Goal: Task Accomplishment & Management: Manage account settings

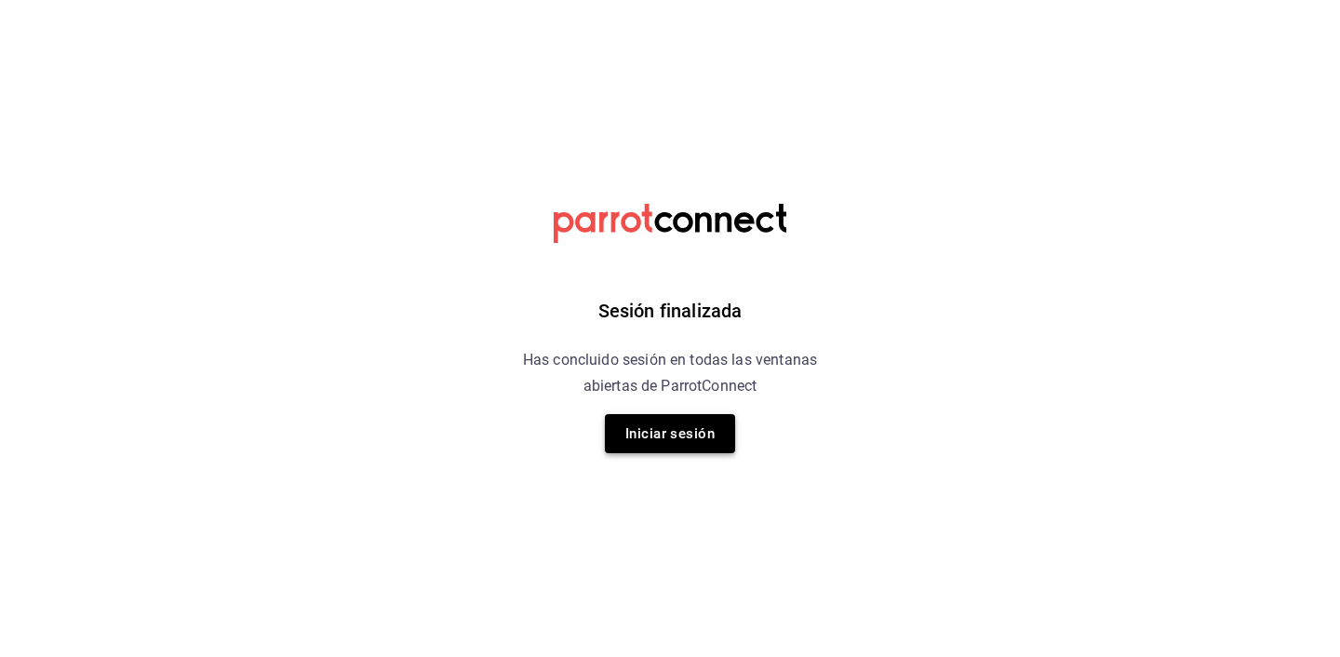
click at [687, 425] on button "Iniciar sesión" at bounding box center [670, 433] width 130 height 39
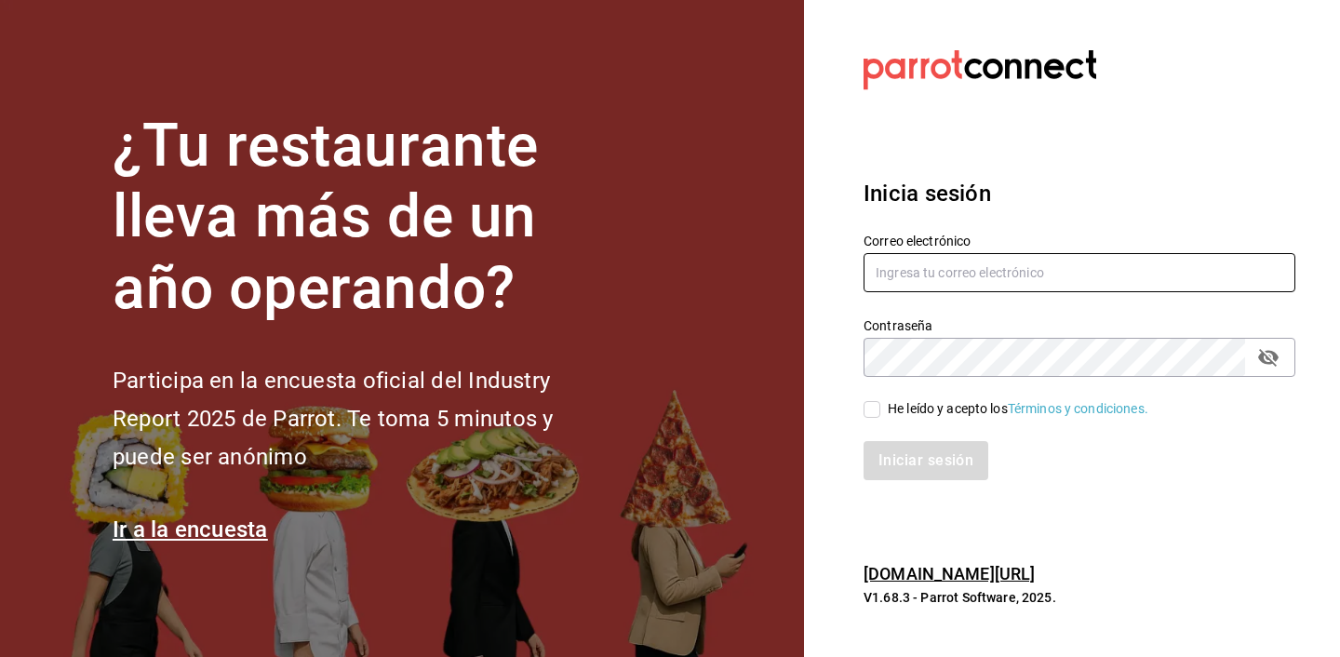
type input "admin@cholas.mx"
click at [909, 409] on div "He leído y acepto los Términos y condiciones." at bounding box center [1018, 409] width 261 height 20
click at [880, 409] on input "He leído y acepto los Términos y condiciones." at bounding box center [872, 409] width 17 height 17
checkbox input "true"
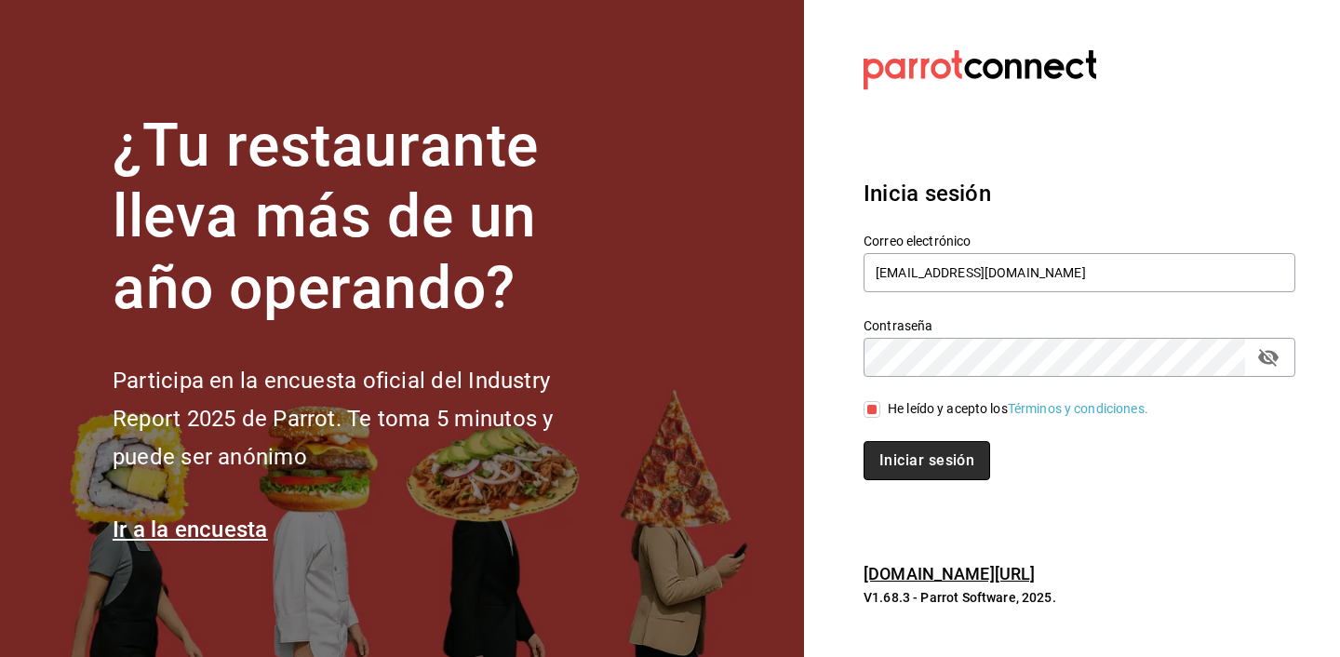
click at [918, 450] on button "Iniciar sesión" at bounding box center [927, 460] width 127 height 39
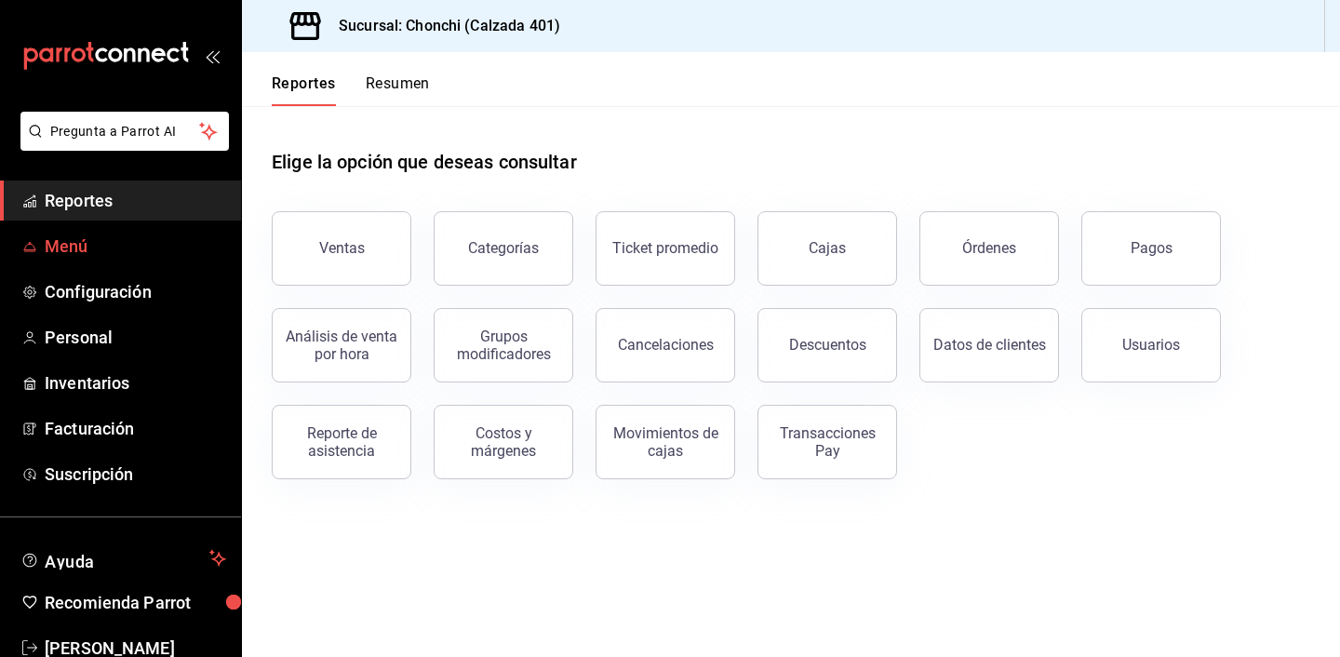
click at [77, 245] on span "Menú" at bounding box center [135, 246] width 181 height 25
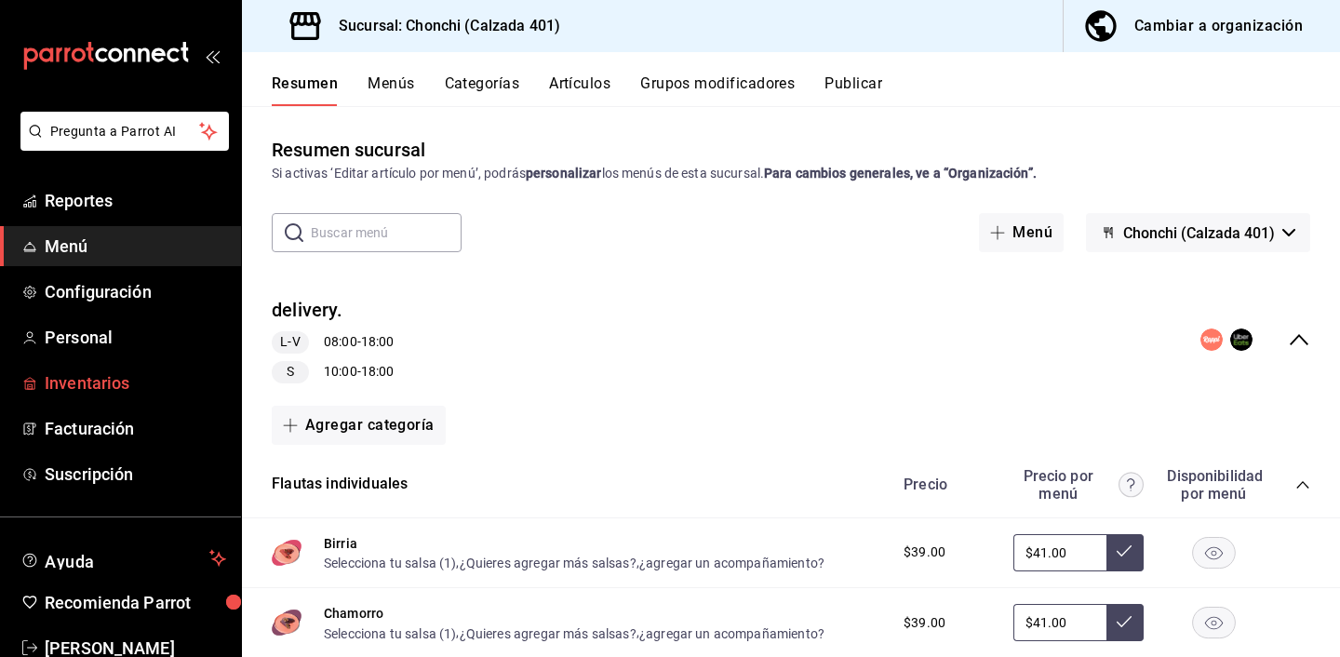
click at [86, 401] on link "Inventarios" at bounding box center [120, 383] width 241 height 40
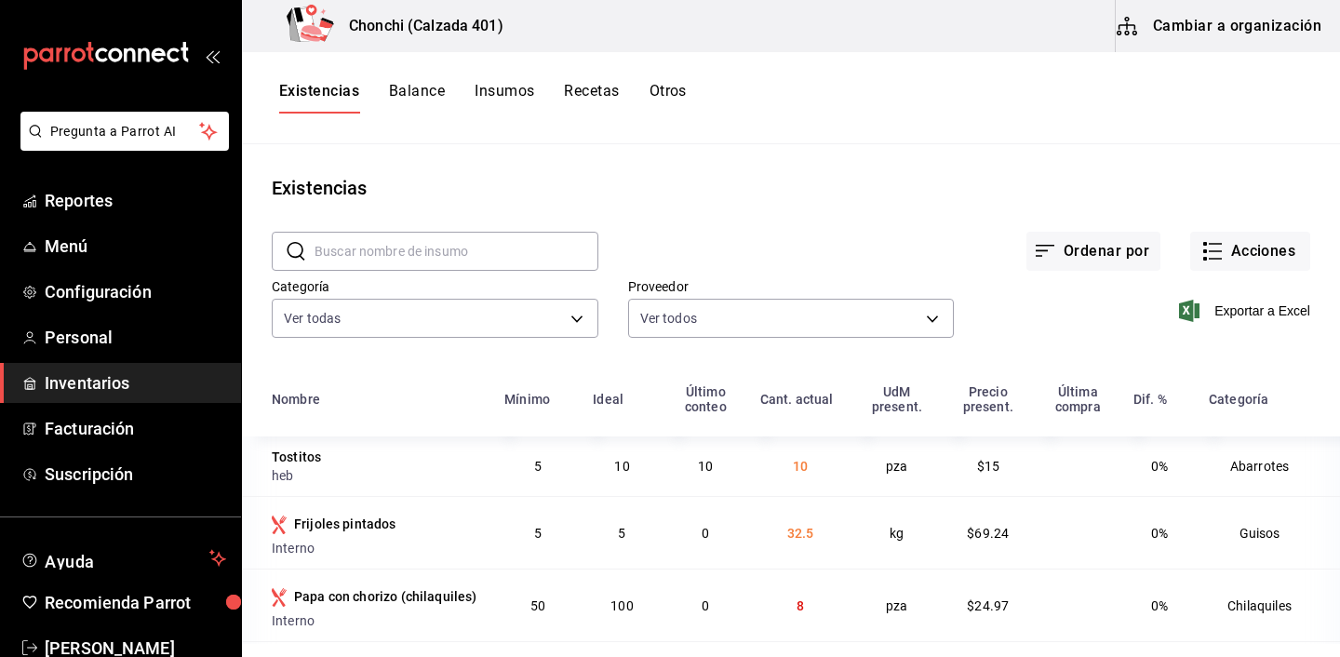
click at [1229, 21] on button "Cambiar a organización" at bounding box center [1220, 26] width 209 height 52
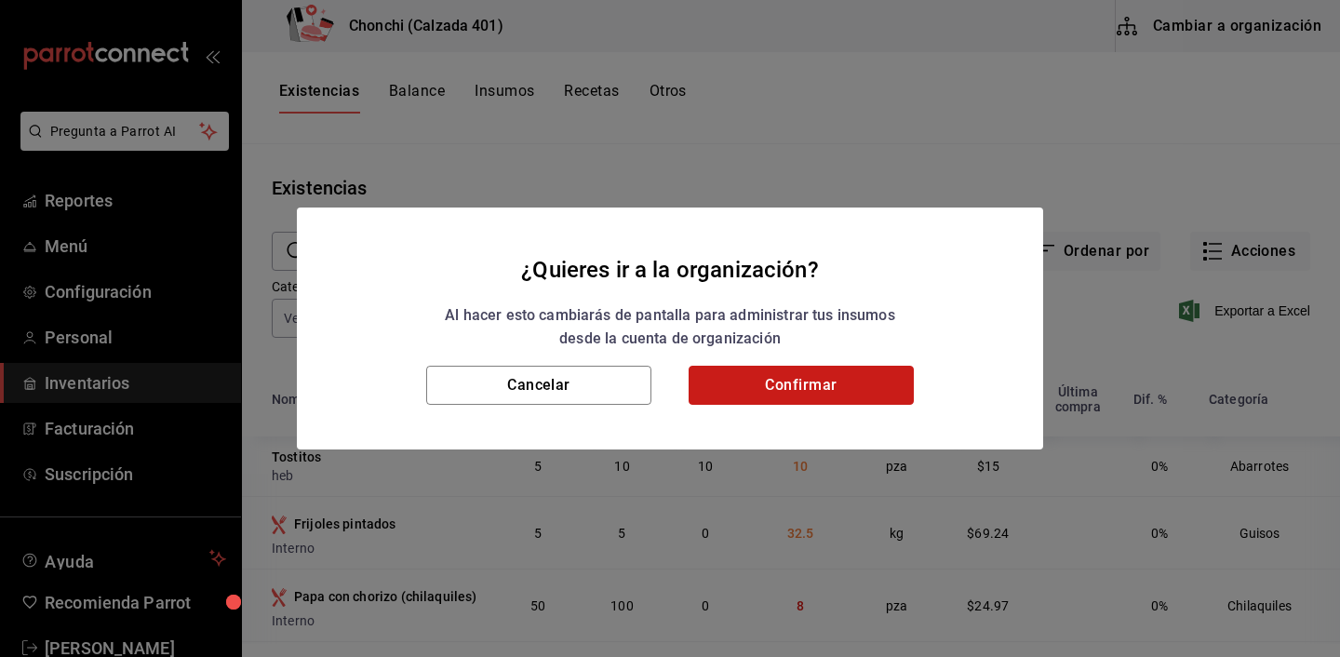
click at [843, 380] on button "Confirmar" at bounding box center [801, 385] width 225 height 39
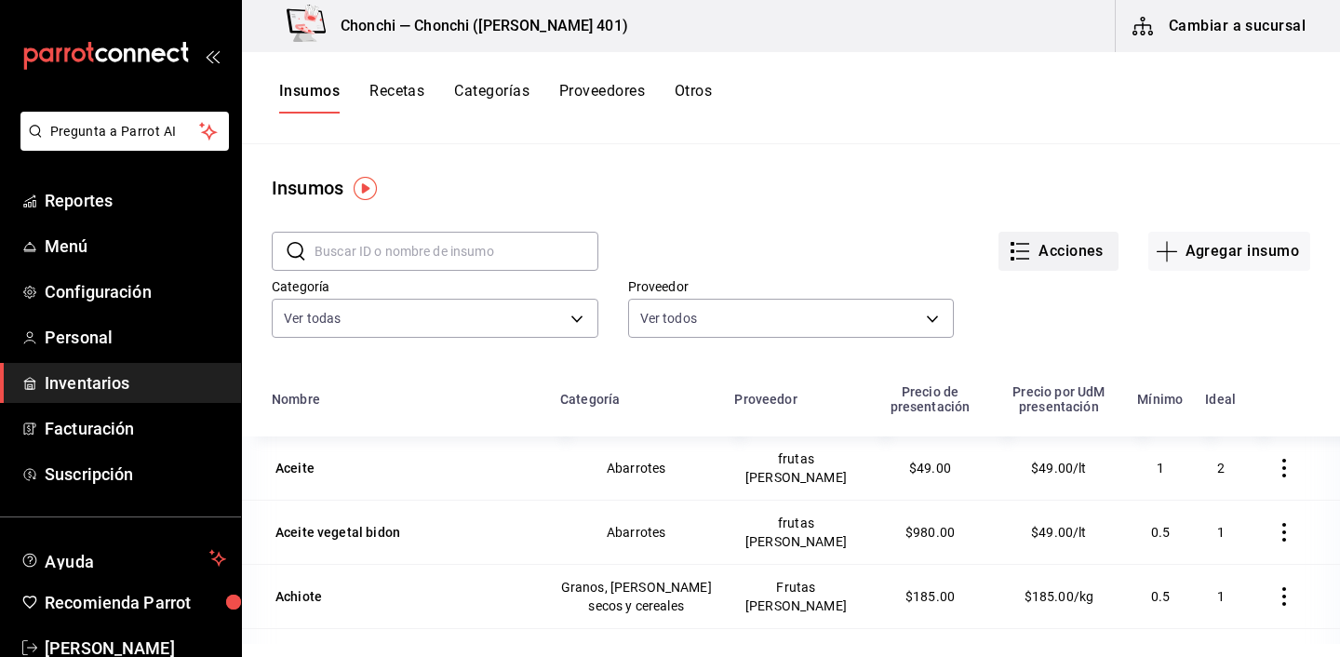
click at [1068, 252] on button "Acciones" at bounding box center [1059, 251] width 120 height 39
click at [1115, 156] on div at bounding box center [670, 328] width 1340 height 657
click at [688, 86] on button "Otros" at bounding box center [693, 98] width 37 height 32
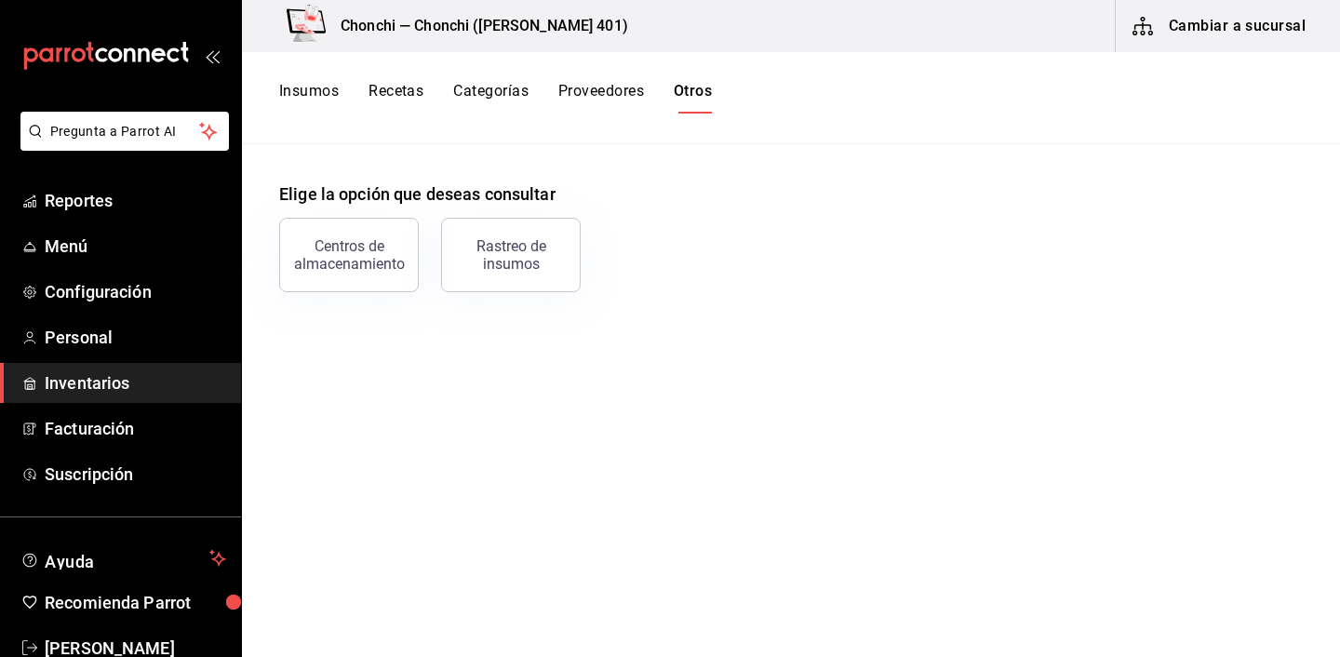
click at [380, 248] on div "Centros de almacenamiento" at bounding box center [348, 254] width 115 height 35
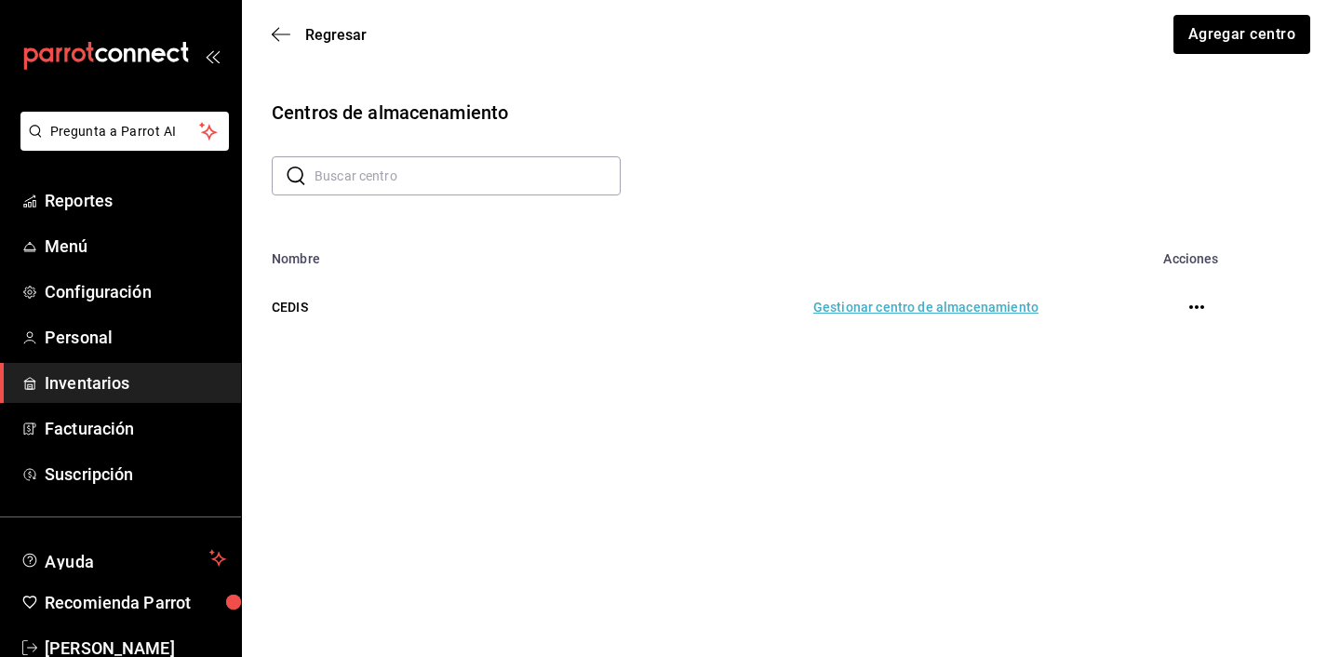
click at [934, 308] on td "Gestionar centro de almacenamiento" at bounding box center [753, 307] width 615 height 82
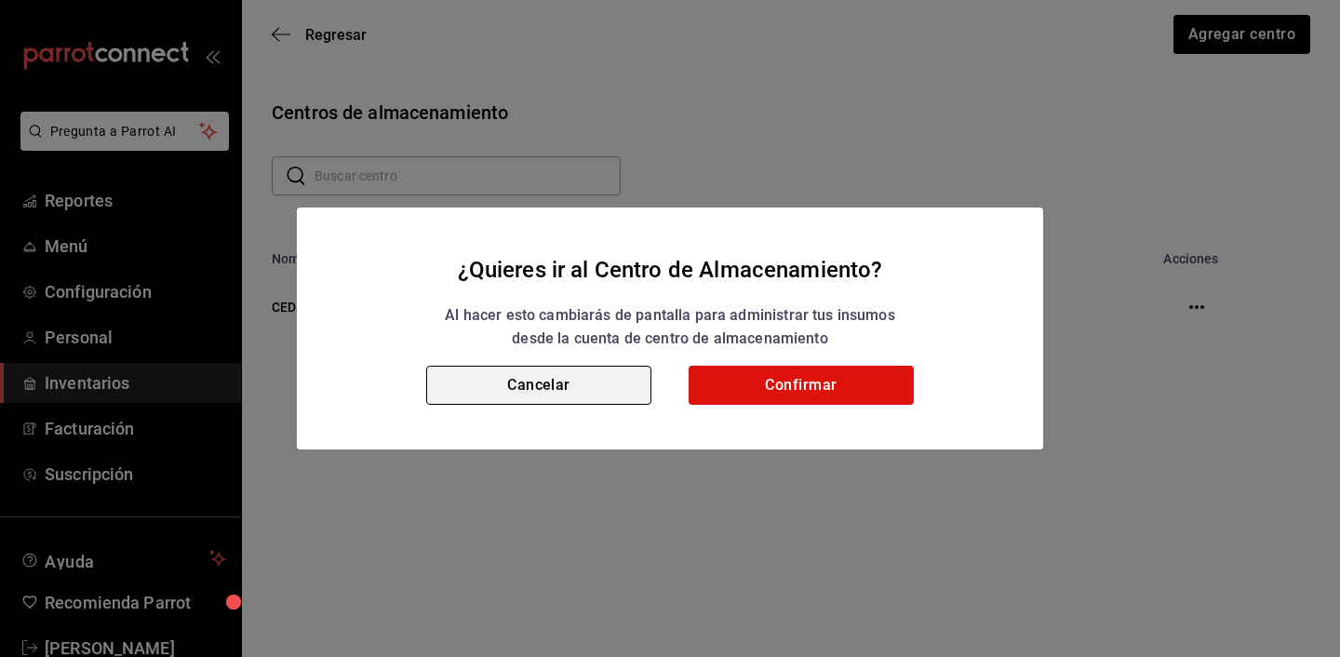
click at [513, 385] on button "Cancelar" at bounding box center [538, 385] width 225 height 39
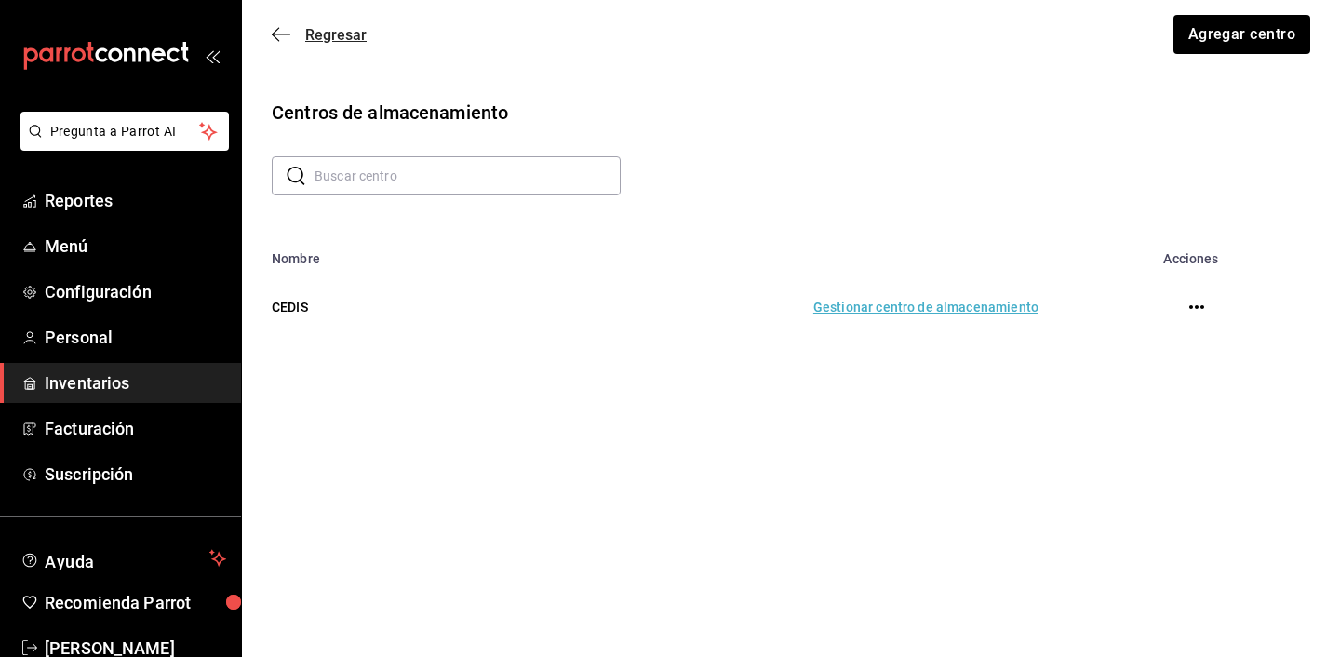
click at [346, 37] on span "Regresar" at bounding box center [335, 35] width 61 height 18
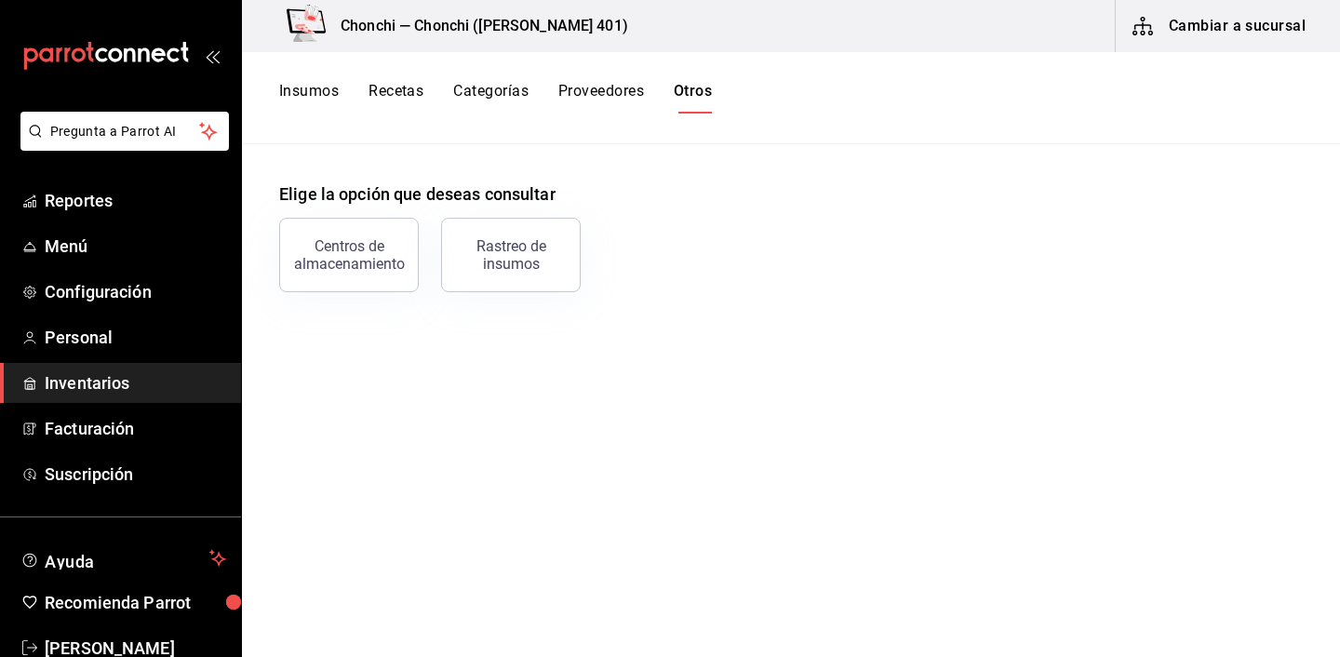
click at [319, 92] on button "Insumos" at bounding box center [309, 98] width 60 height 32
